Goal: Complete application form

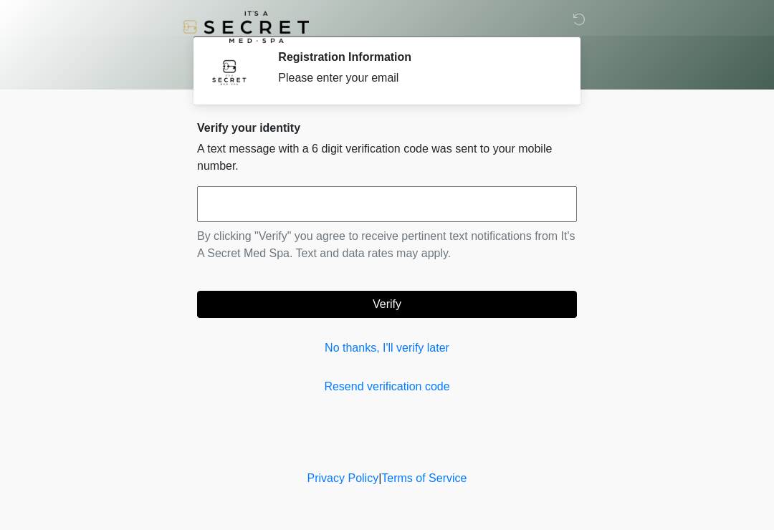
click at [375, 207] on input "text" at bounding box center [387, 204] width 380 height 36
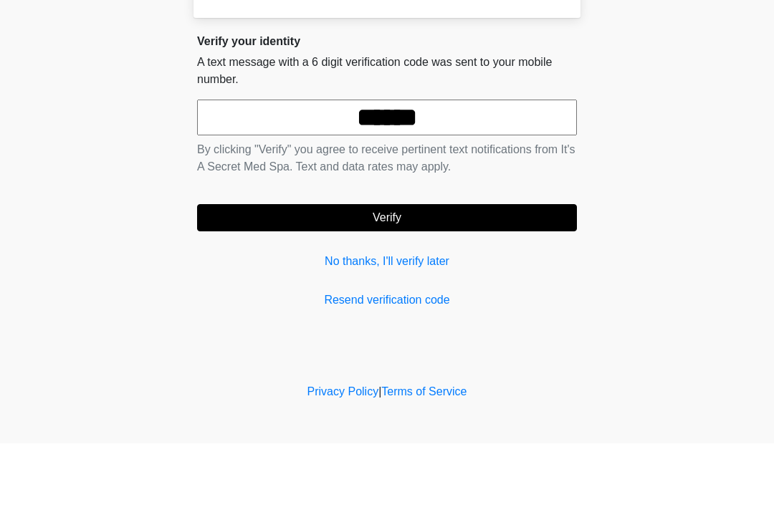
type input "******"
click at [433, 291] on button "Verify" at bounding box center [387, 304] width 380 height 27
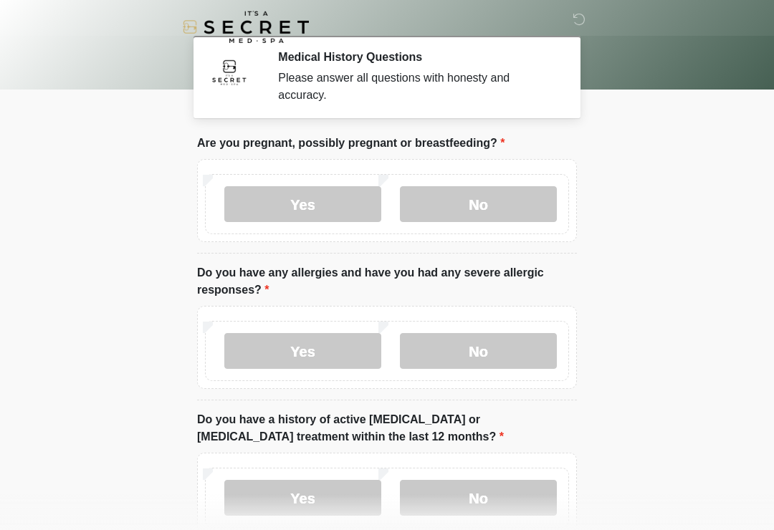
click at [482, 204] on label "No" at bounding box center [478, 204] width 157 height 36
click at [486, 350] on label "No" at bounding box center [478, 351] width 157 height 36
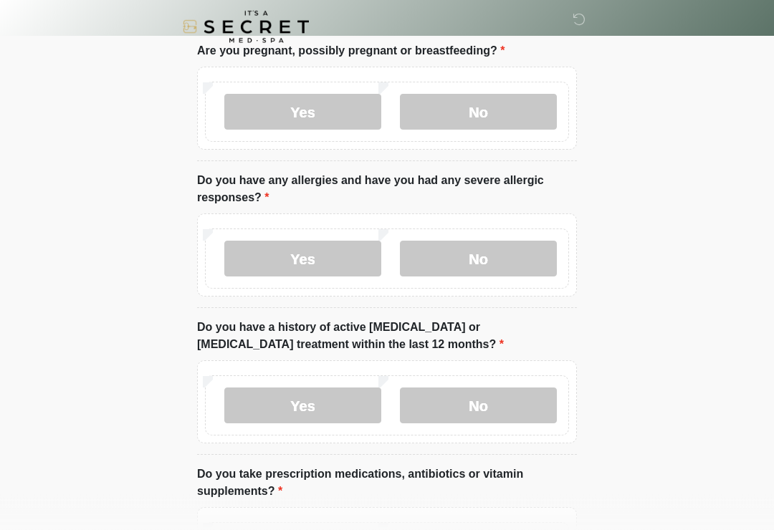
scroll to position [92, 0]
click at [495, 408] on label "No" at bounding box center [478, 406] width 157 height 36
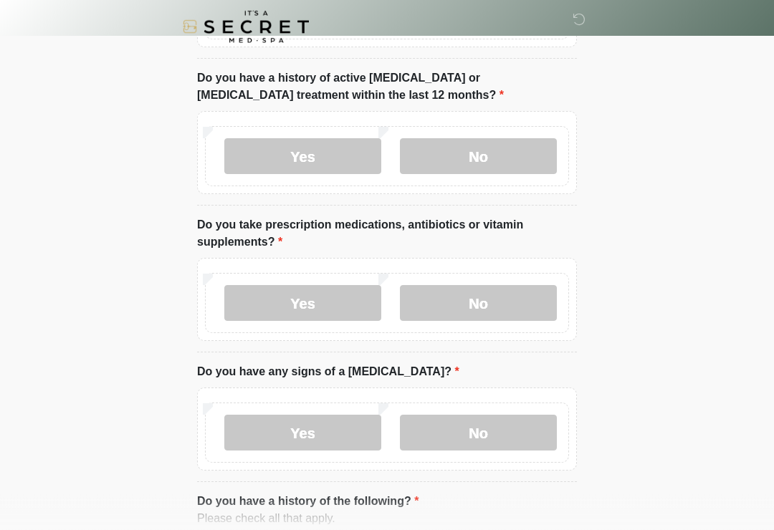
click at [320, 298] on label "Yes" at bounding box center [302, 304] width 157 height 36
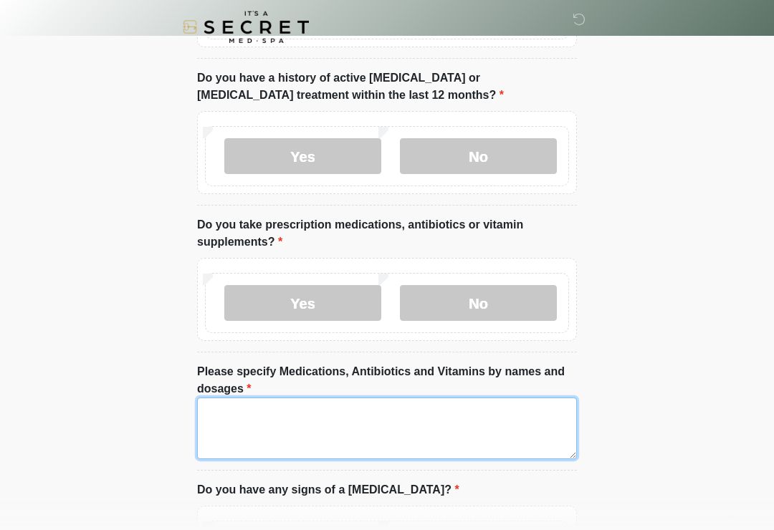
click at [360, 416] on textarea "Please specify Medications, Antibiotics and Vitamins by names and dosages" at bounding box center [387, 429] width 380 height 62
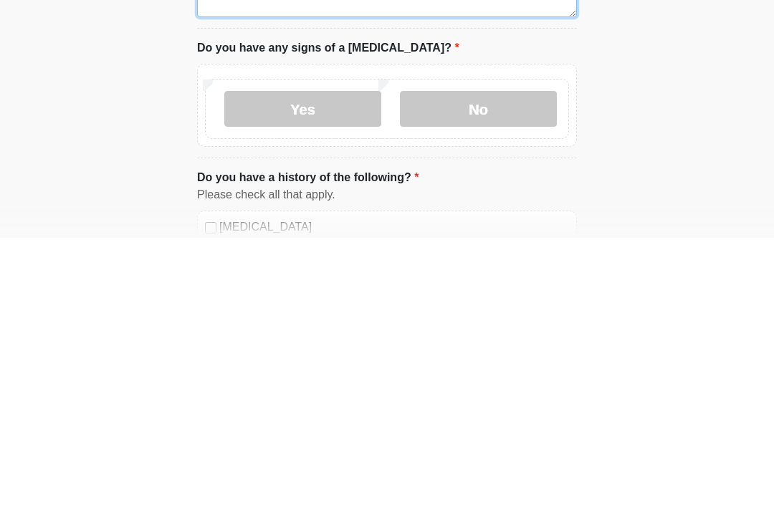
scroll to position [493, 0]
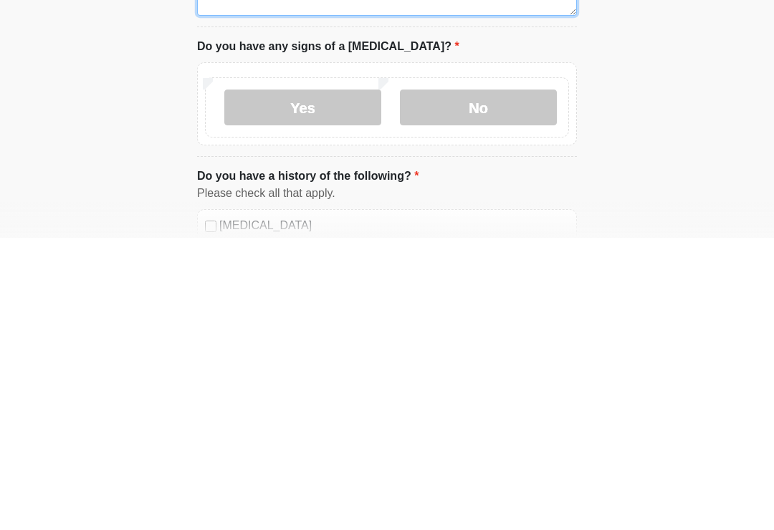
type textarea "**********"
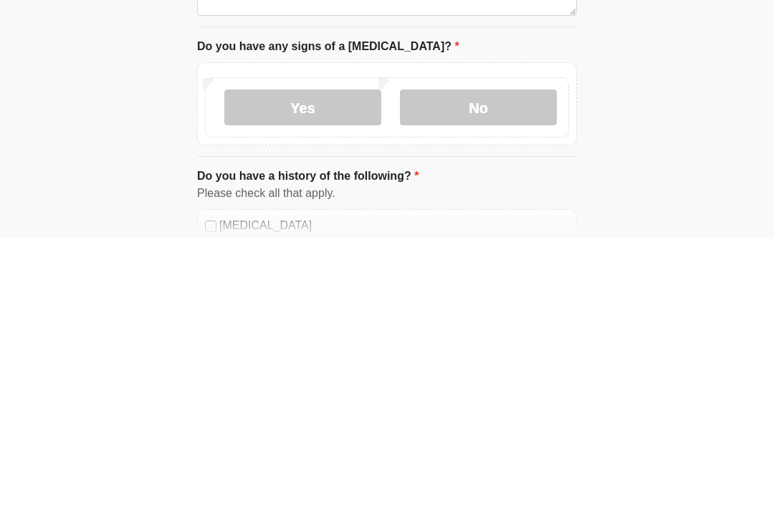
click at [506, 382] on label "No" at bounding box center [478, 400] width 157 height 36
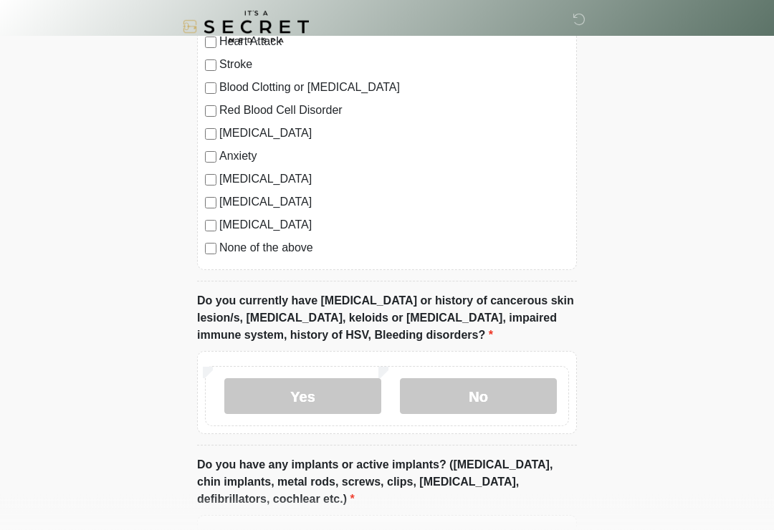
scroll to position [1017, 0]
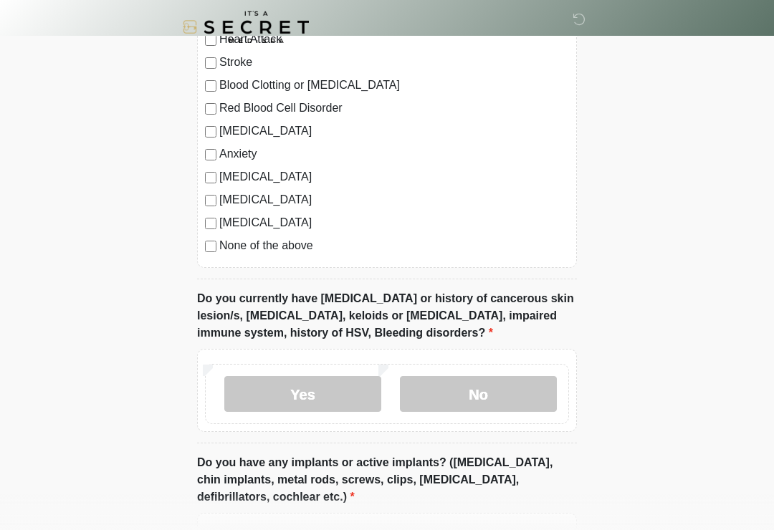
click at [516, 393] on label "No" at bounding box center [478, 394] width 157 height 36
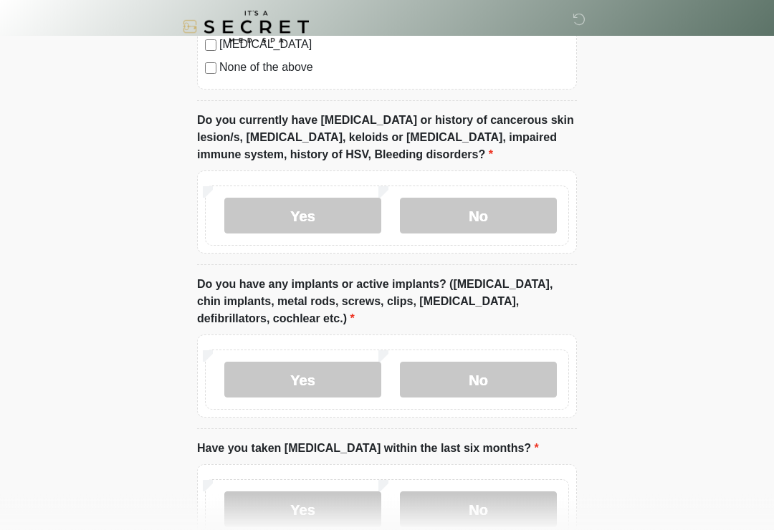
scroll to position [1195, 0]
click at [522, 378] on label "No" at bounding box center [478, 381] width 157 height 36
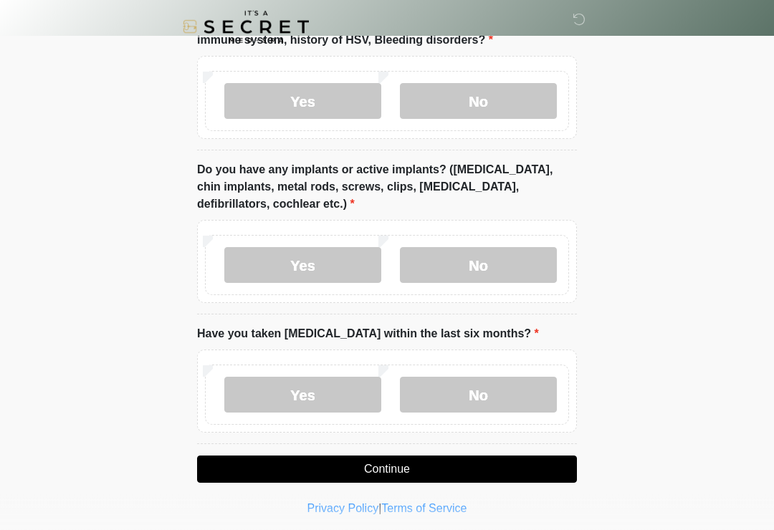
click at [526, 388] on label "No" at bounding box center [478, 396] width 157 height 36
click at [519, 464] on button "Continue" at bounding box center [387, 469] width 380 height 27
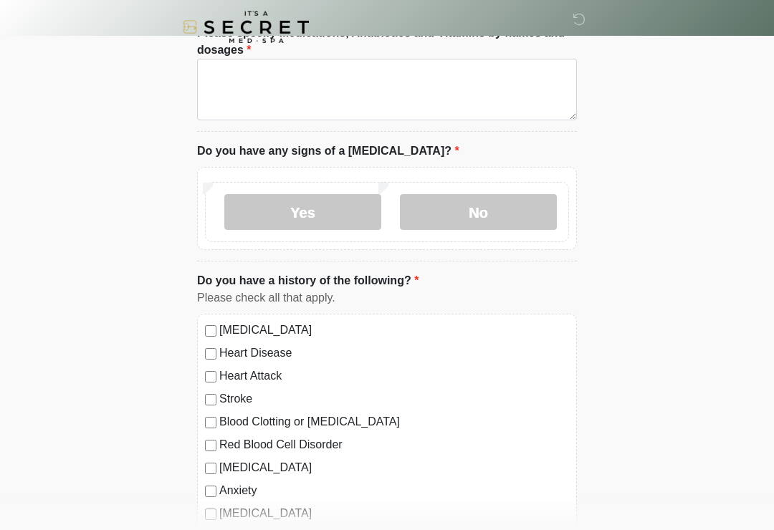
scroll to position [0, 0]
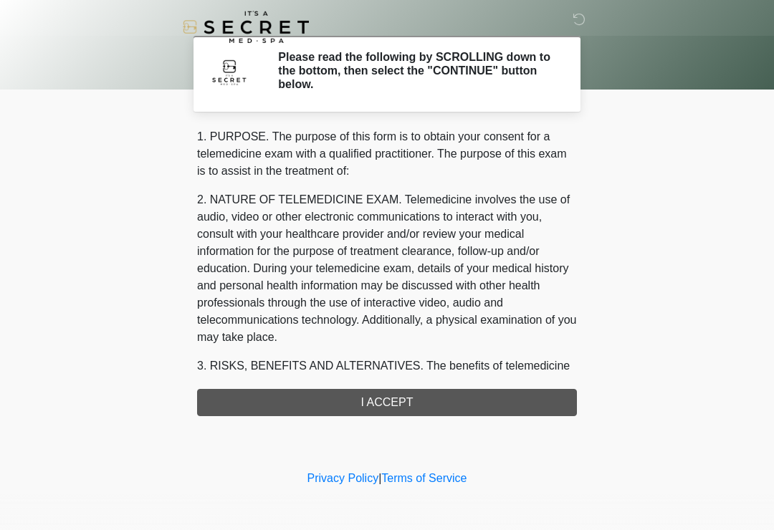
click at [526, 397] on div "1. PURPOSE. The purpose of this form is to obtain your consent for a telemedici…" at bounding box center [387, 272] width 380 height 288
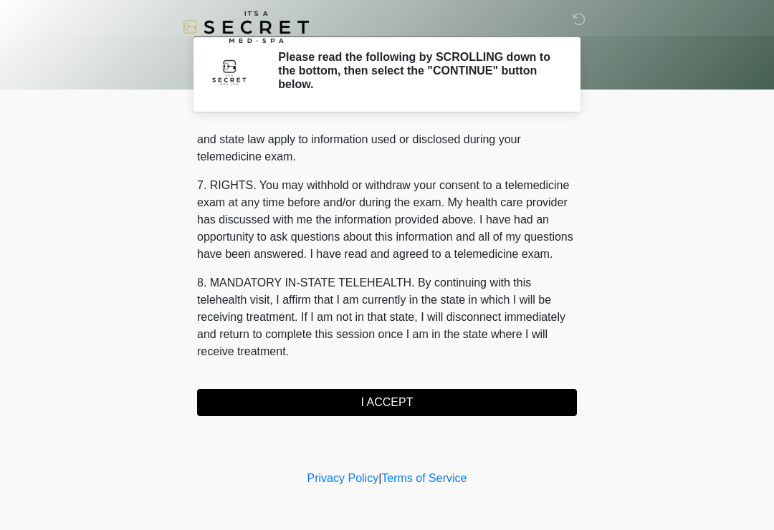
scroll to position [587, 0]
click at [393, 396] on button "I ACCEPT" at bounding box center [387, 402] width 380 height 27
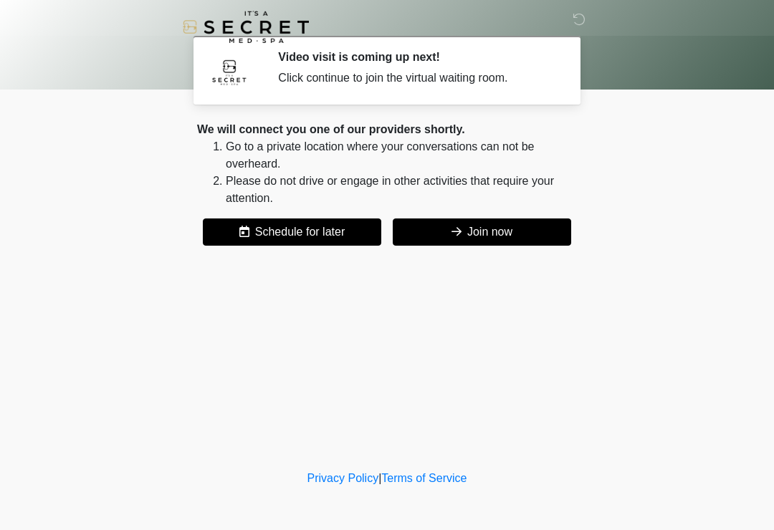
click at [515, 232] on button "Join now" at bounding box center [482, 232] width 178 height 27
